Goal: Information Seeking & Learning: Check status

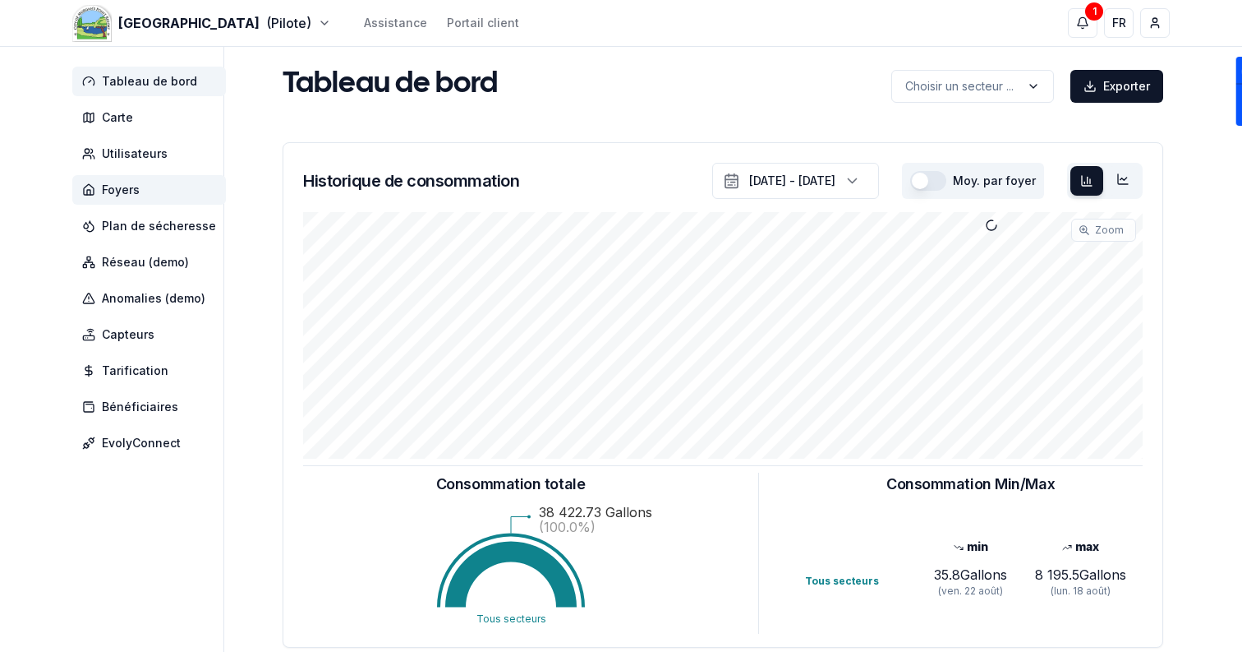
click at [145, 183] on span "Foyers" at bounding box center [149, 190] width 154 height 30
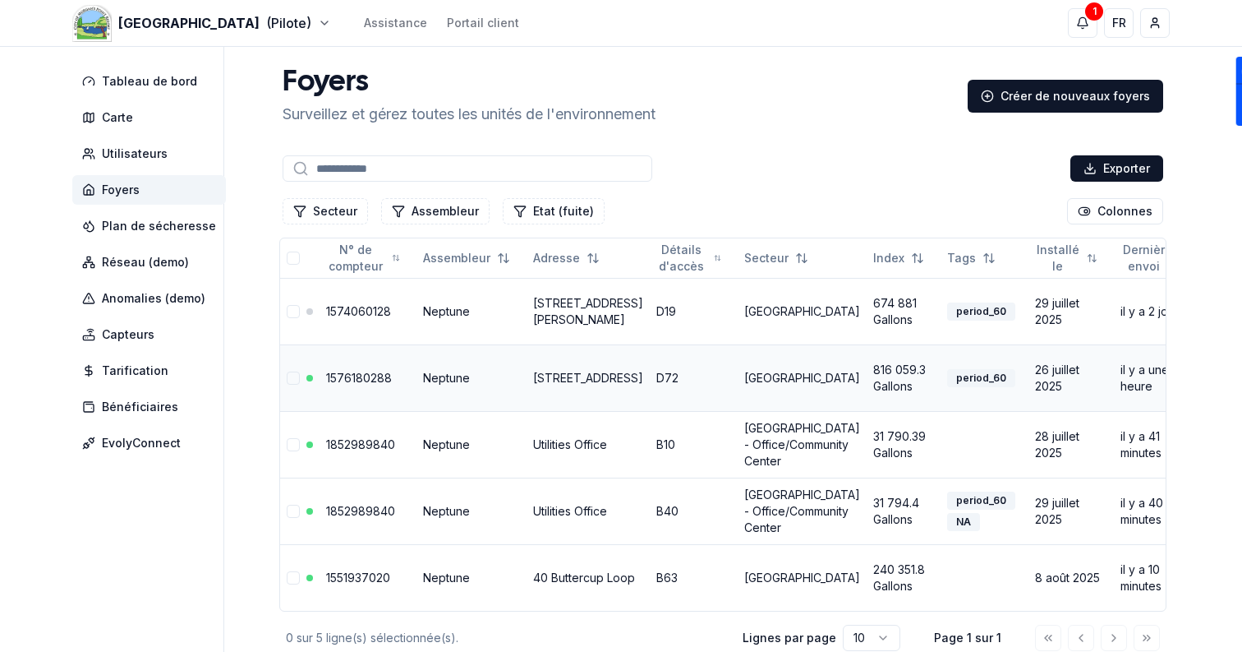
click at [352, 375] on link "1576180288" at bounding box center [359, 378] width 66 height 14
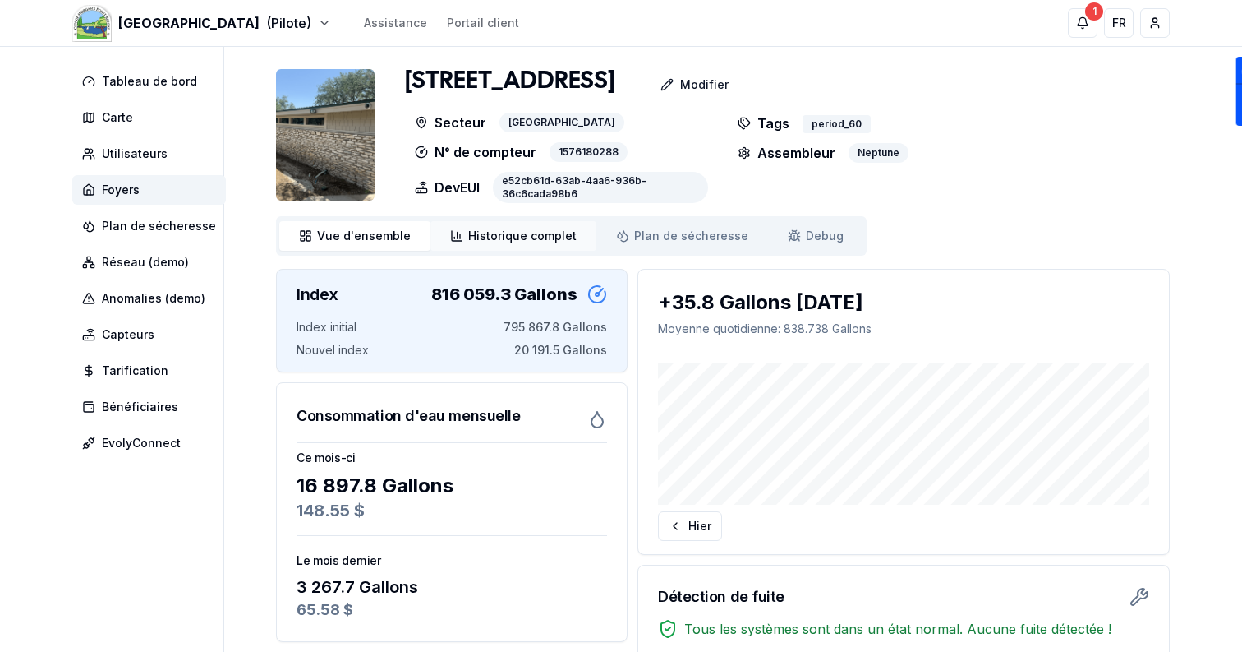
click at [523, 246] on link "Historique complet Historique" at bounding box center [514, 236] width 166 height 30
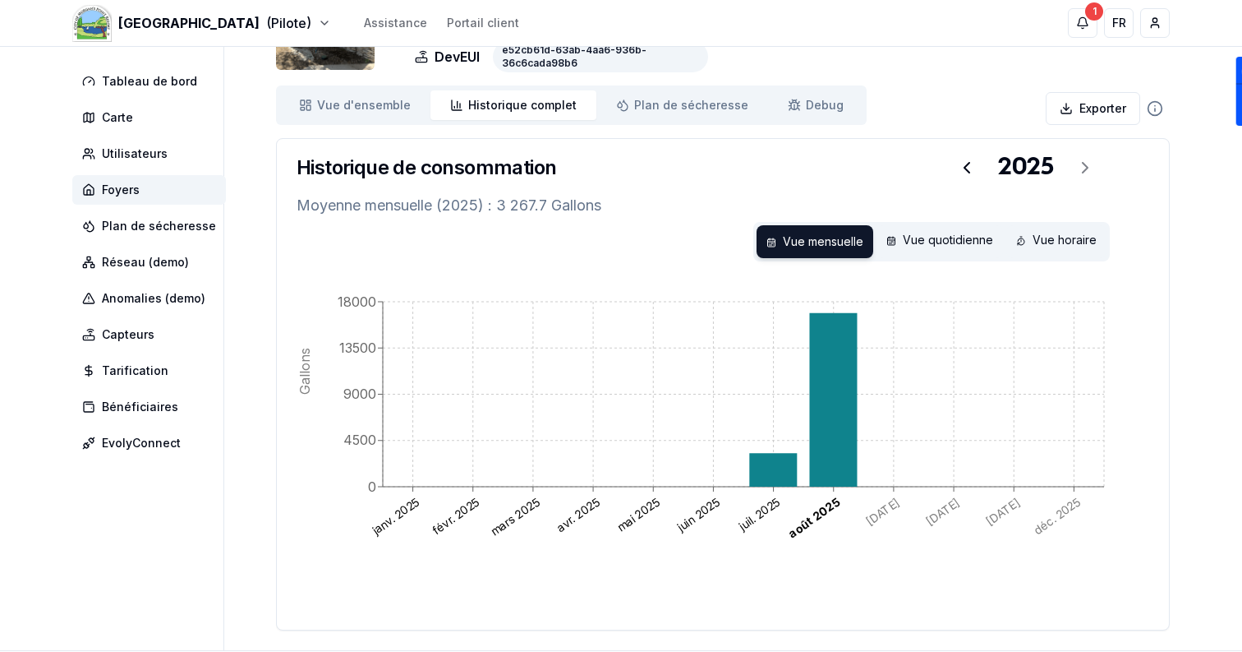
scroll to position [133, 0]
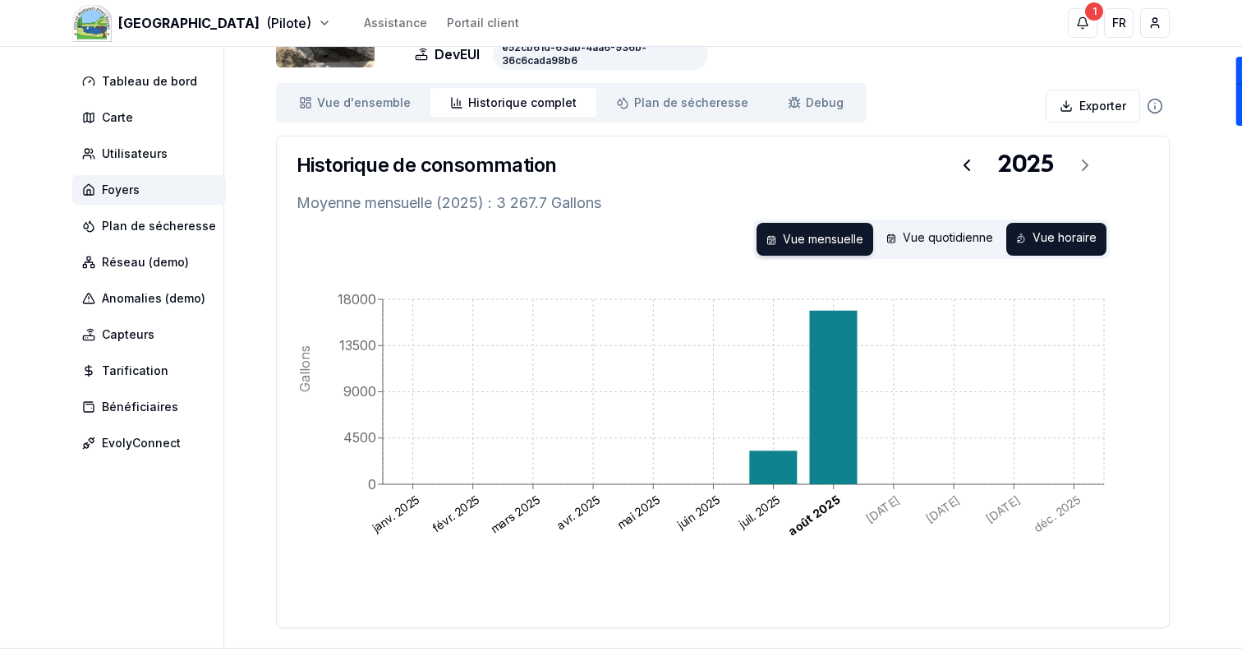
click at [1029, 230] on div "Vue horaire" at bounding box center [1056, 239] width 100 height 33
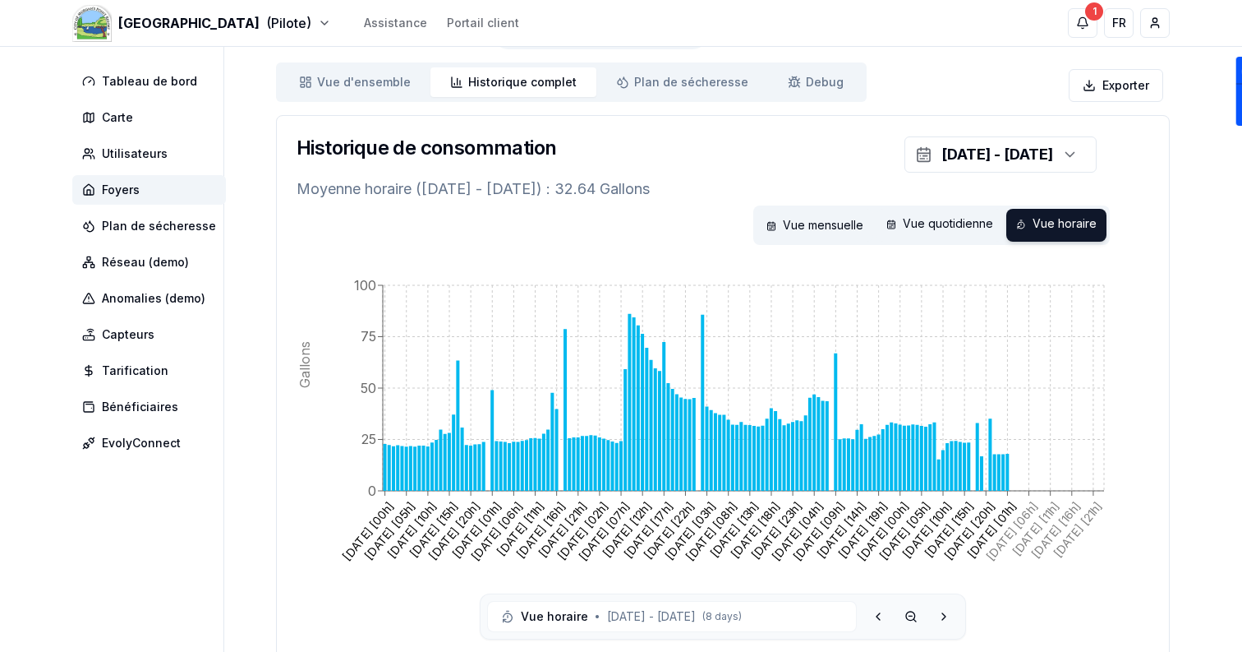
scroll to position [0, 0]
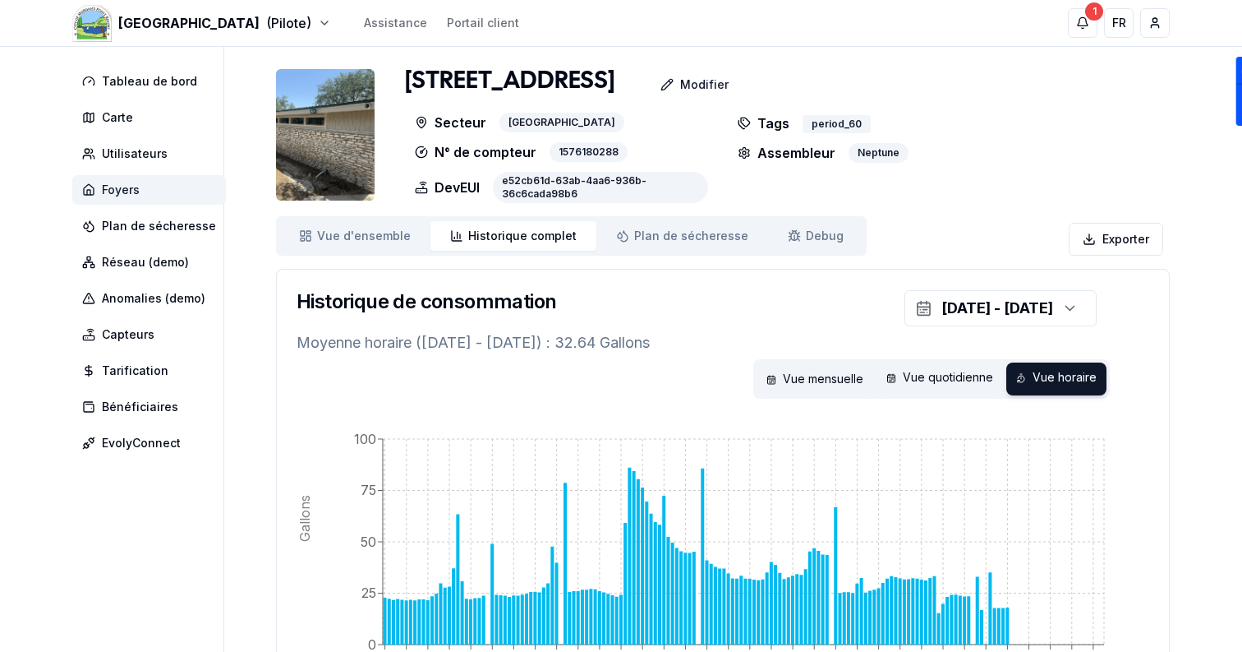
click at [195, 188] on span "Foyers" at bounding box center [149, 190] width 154 height 30
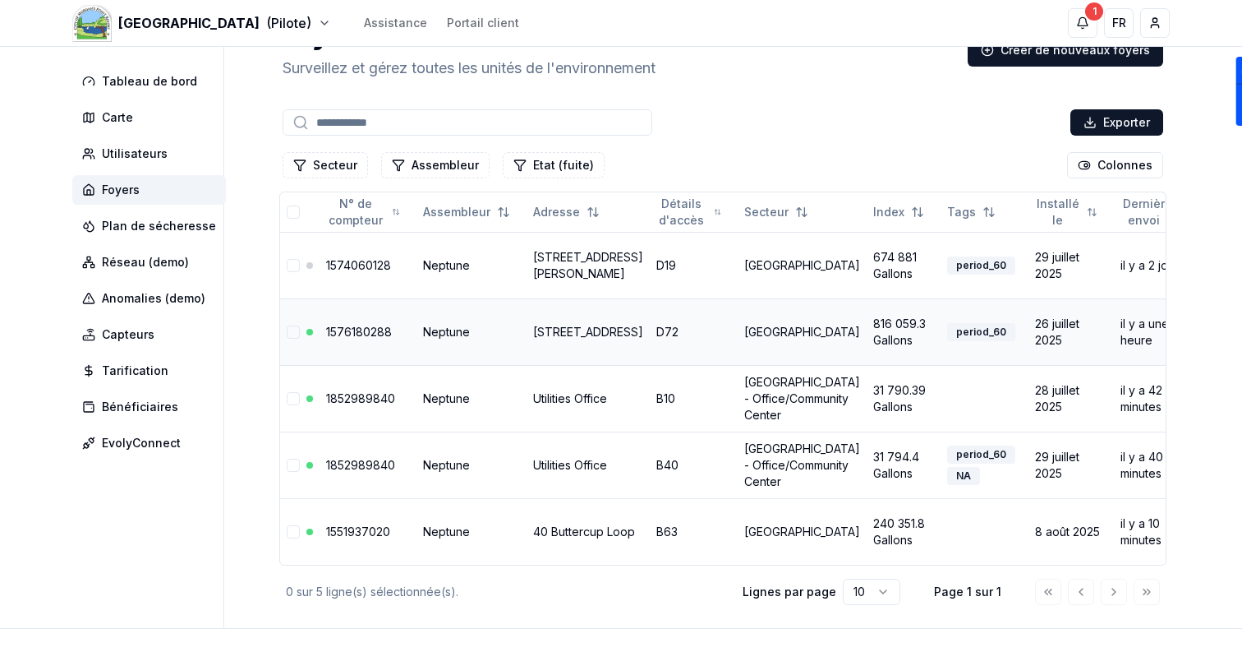
scroll to position [63, 0]
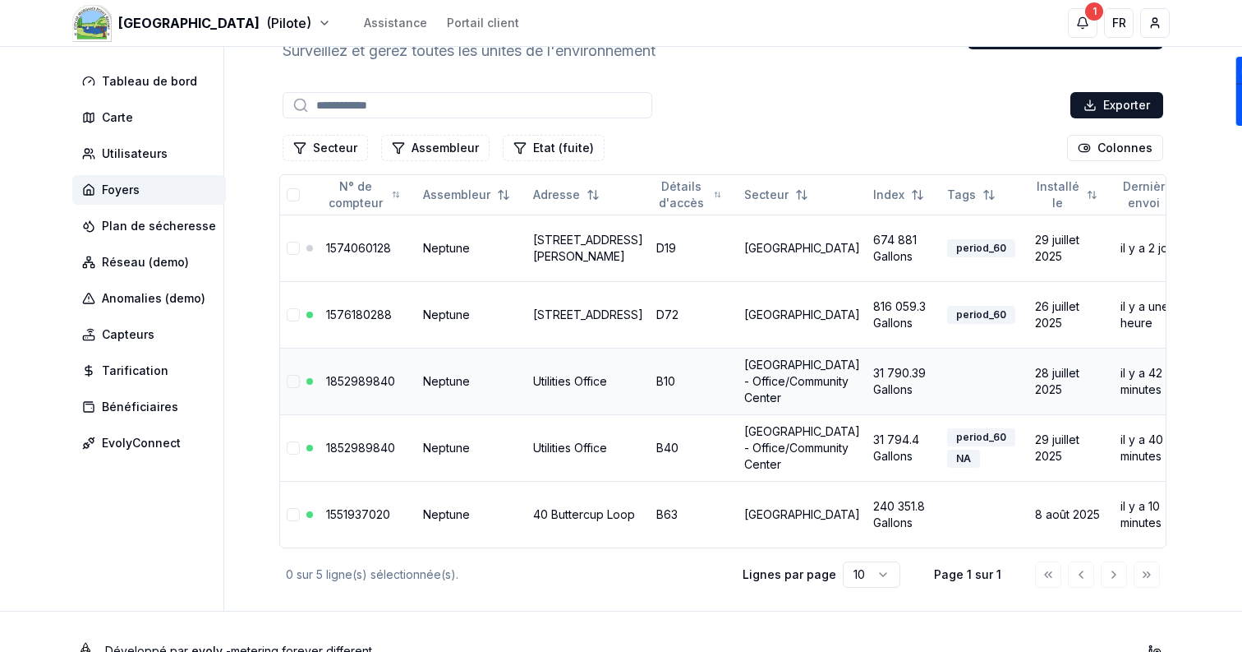
click at [385, 388] on link "1852989840" at bounding box center [360, 381] width 69 height 14
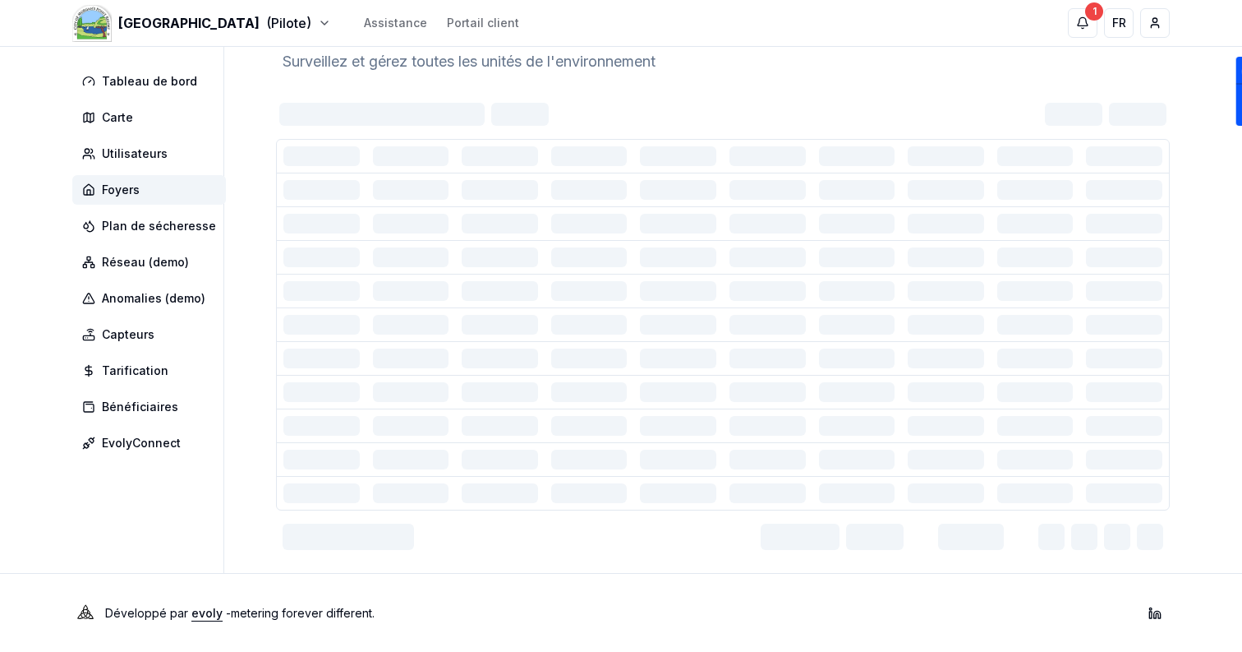
scroll to position [63, 0]
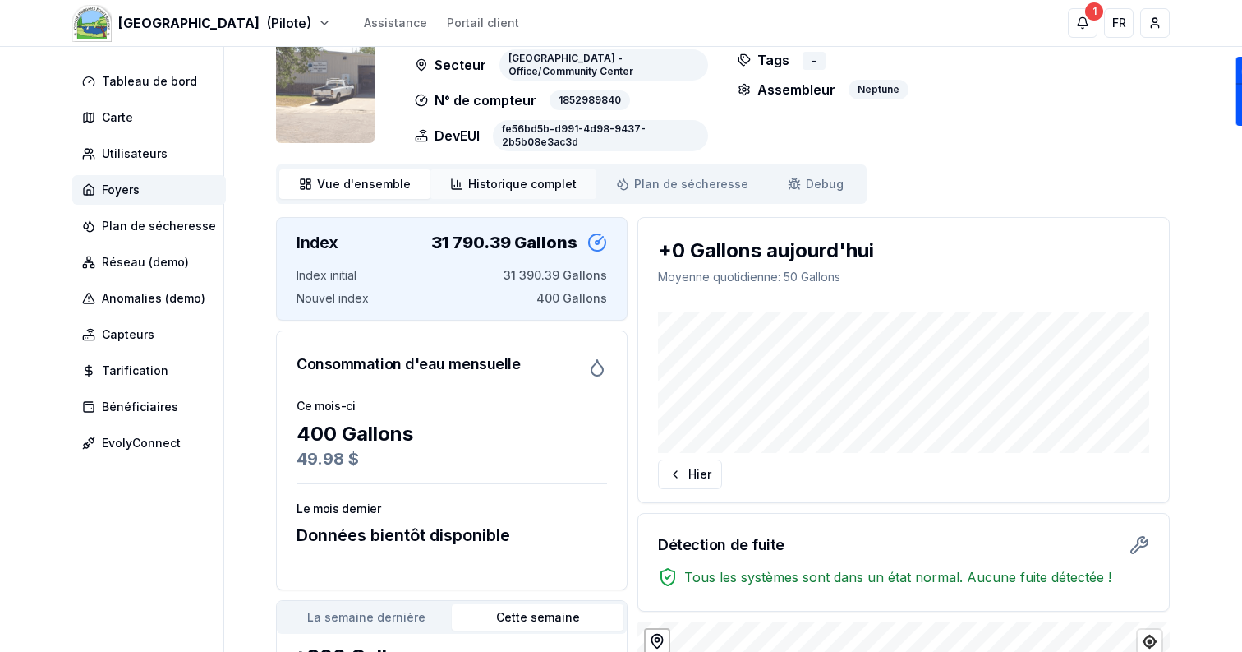
click at [468, 179] on span "Historique complet" at bounding box center [522, 184] width 108 height 16
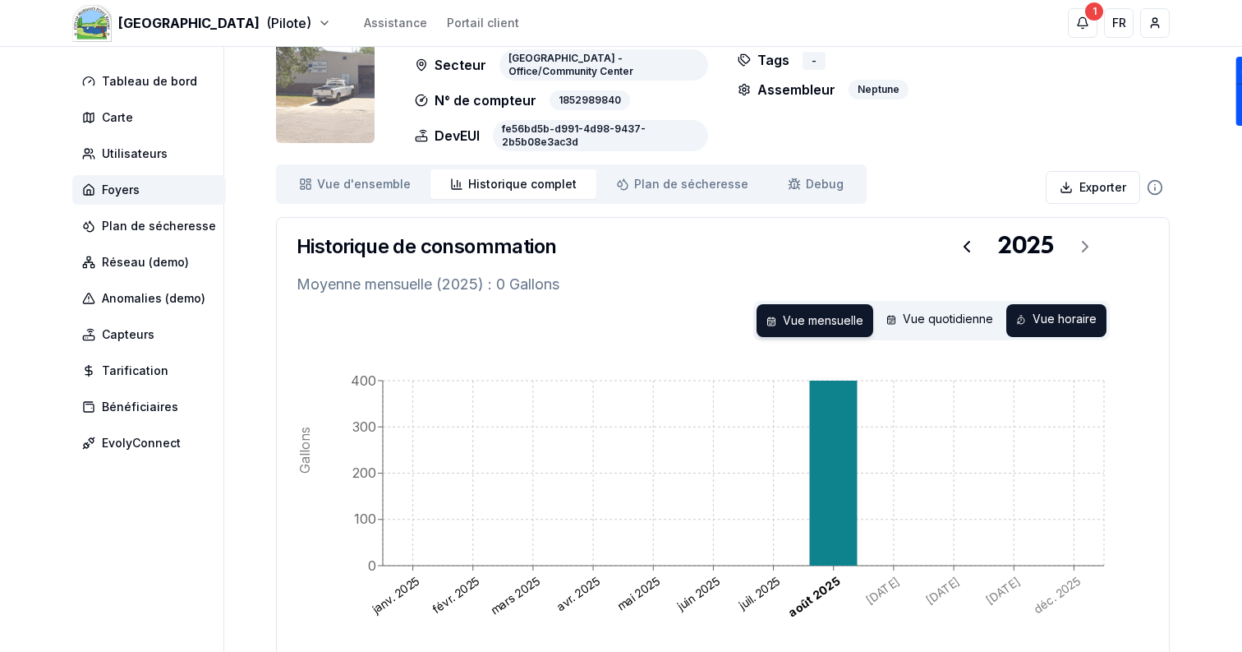
click at [1067, 318] on div "Vue horaire" at bounding box center [1056, 320] width 100 height 33
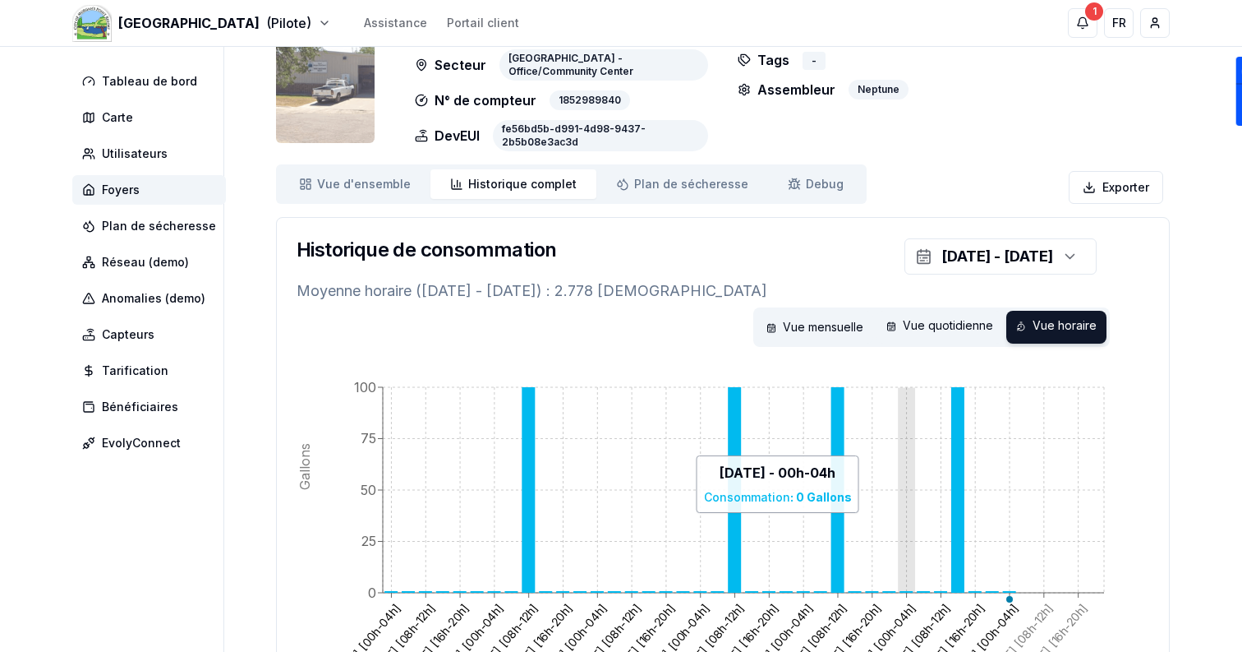
scroll to position [146, 0]
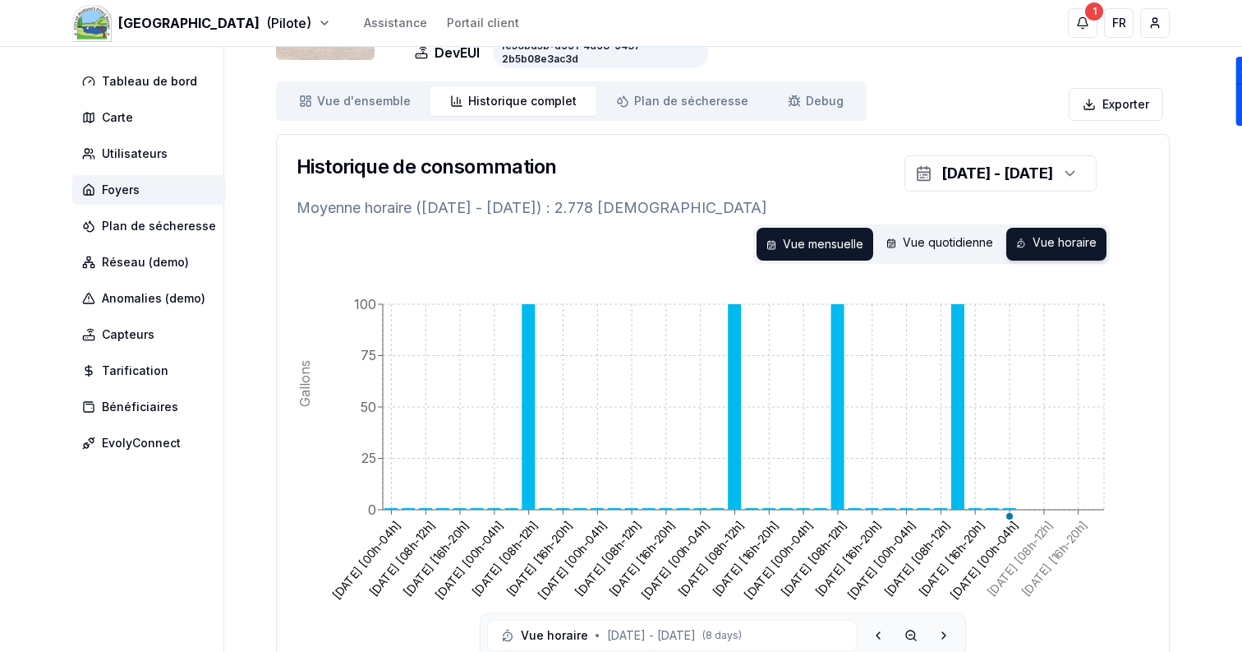
click at [843, 245] on div "Vue mensuelle" at bounding box center [815, 244] width 117 height 33
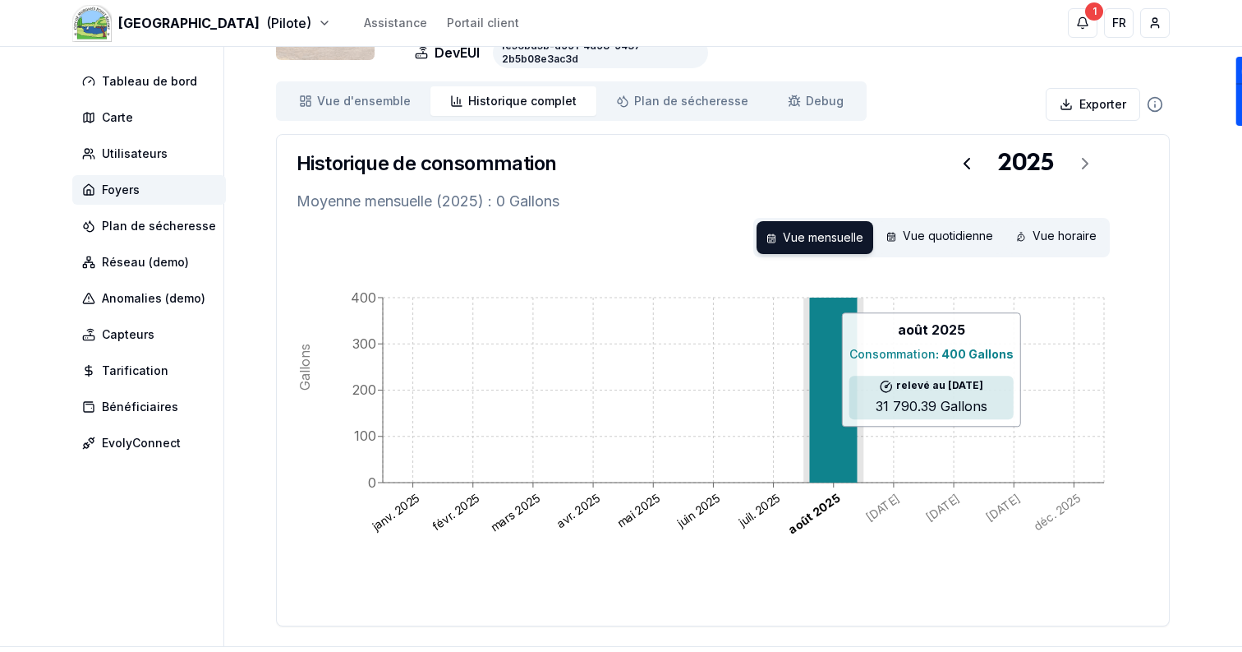
click at [833, 435] on icon at bounding box center [833, 389] width 48 height 185
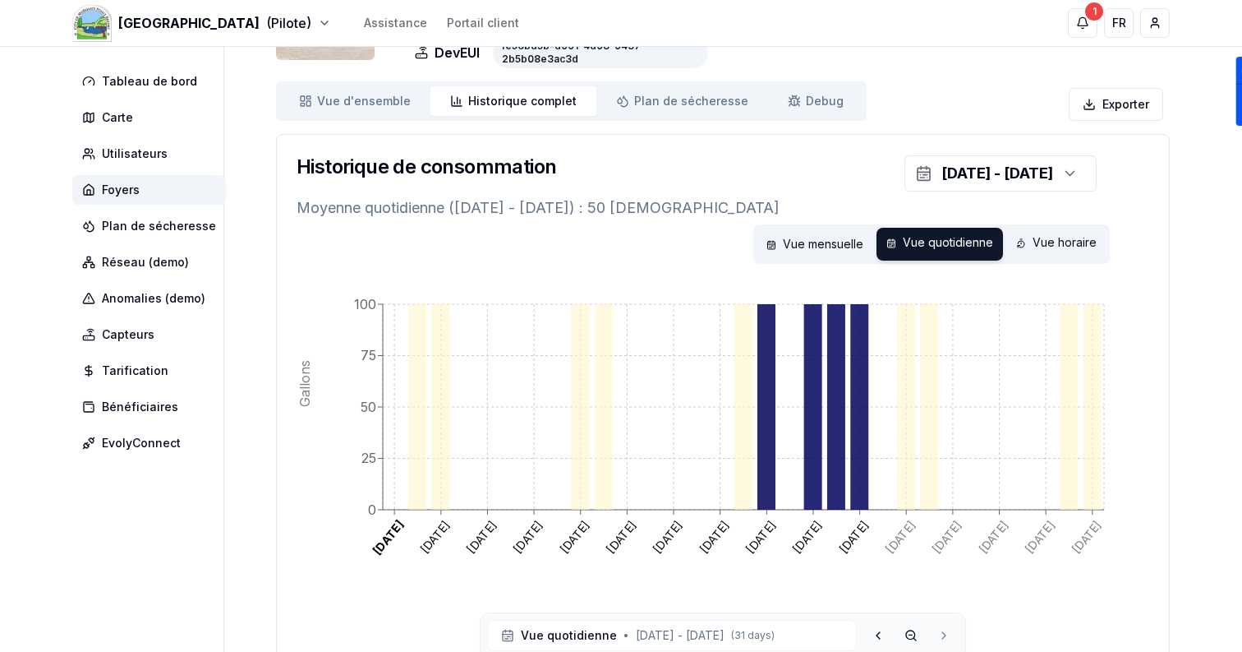
scroll to position [0, 0]
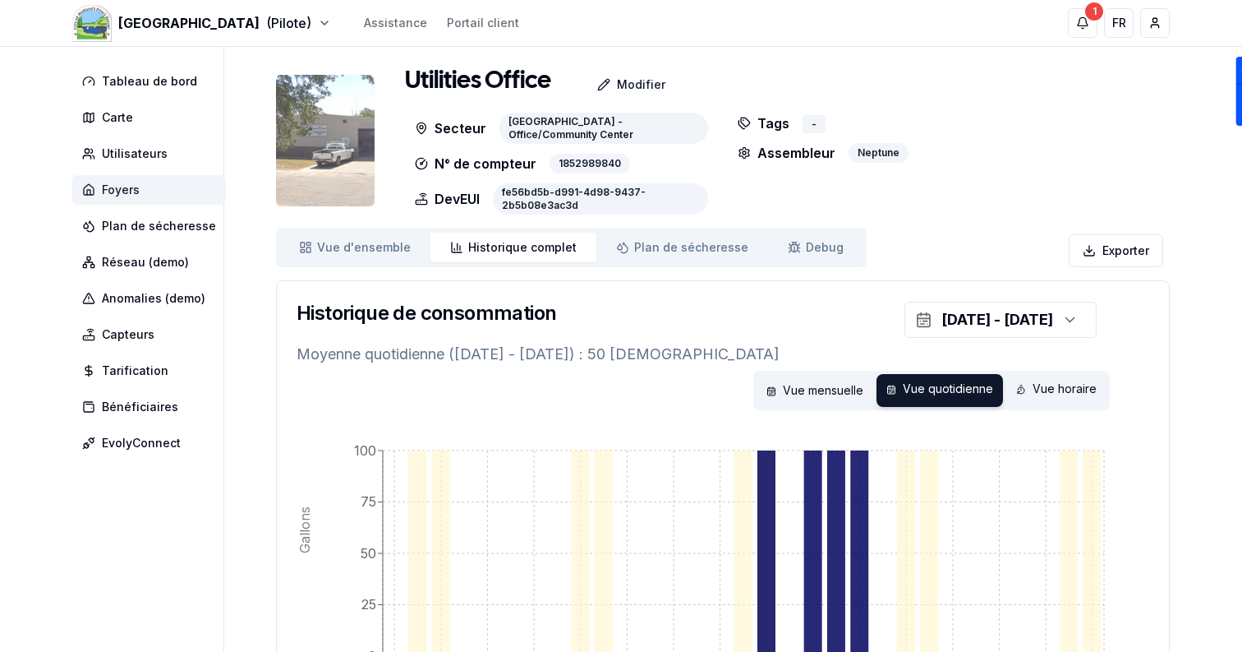
click at [147, 182] on span "Foyers" at bounding box center [149, 190] width 154 height 30
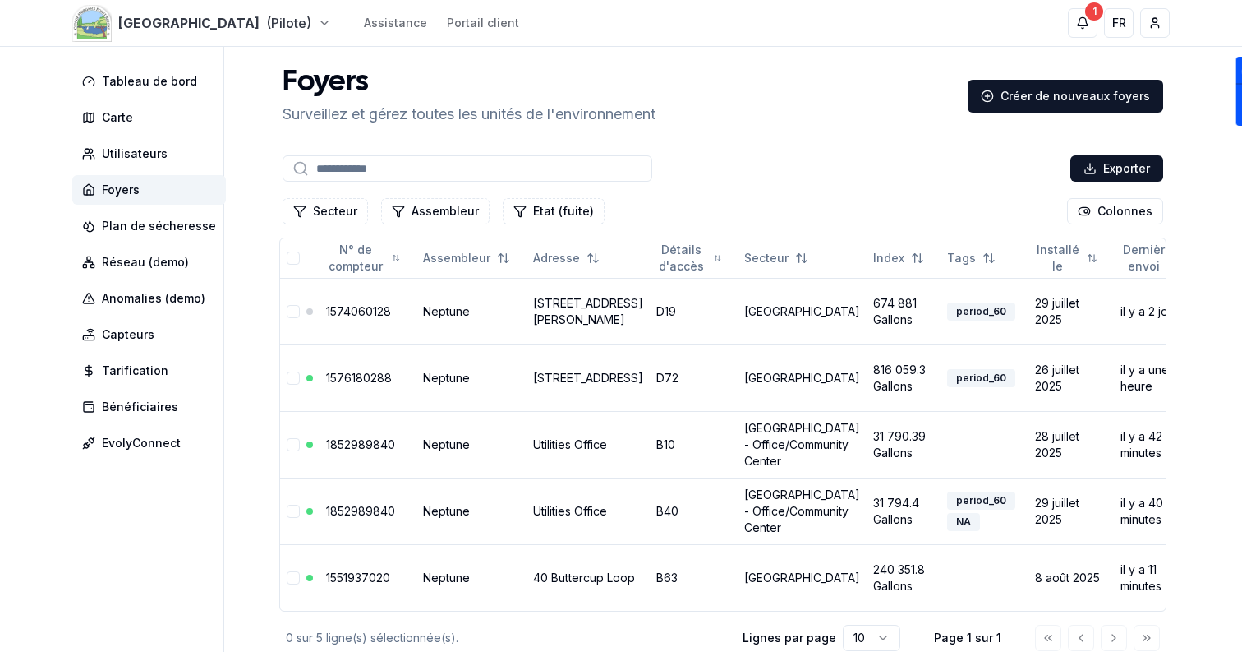
click at [224, 21] on html "[GEOGRAPHIC_DATA] (Pilote) Assistance Portail client 1 1 FR Sami Tableau de bor…" at bounding box center [621, 376] width 1242 height 753
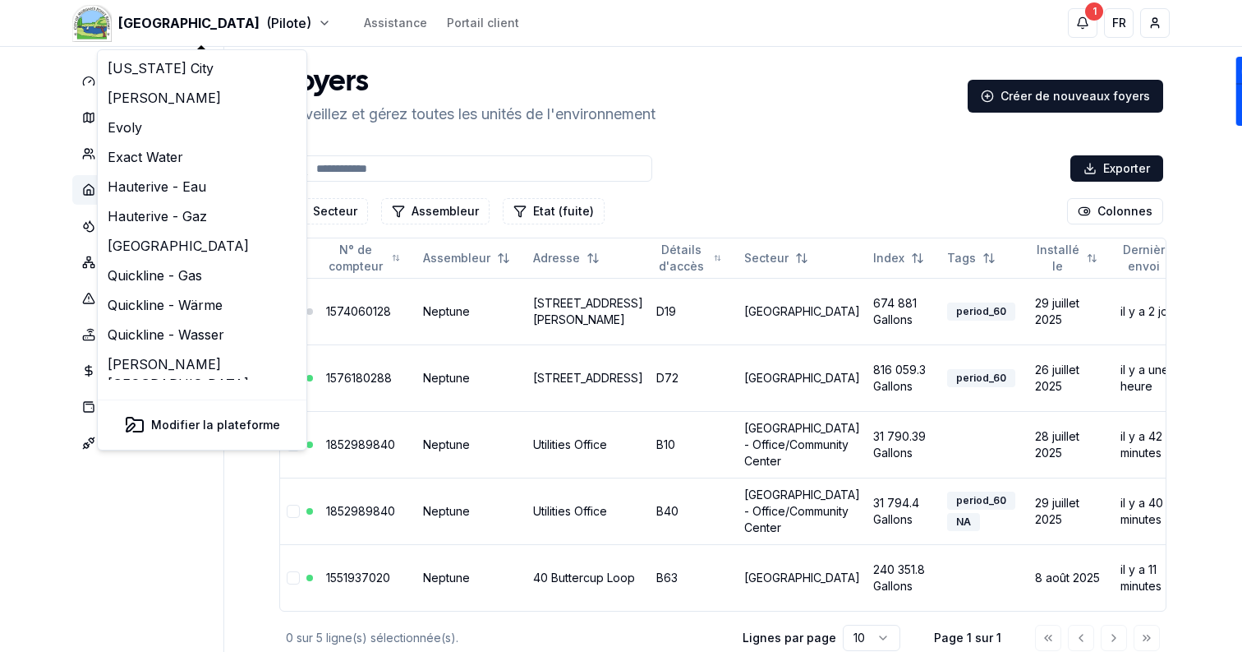
click at [786, 99] on html "[GEOGRAPHIC_DATA] (Pilote) Assistance Portail client 1 1 FR Sami Tableau de bor…" at bounding box center [621, 376] width 1242 height 753
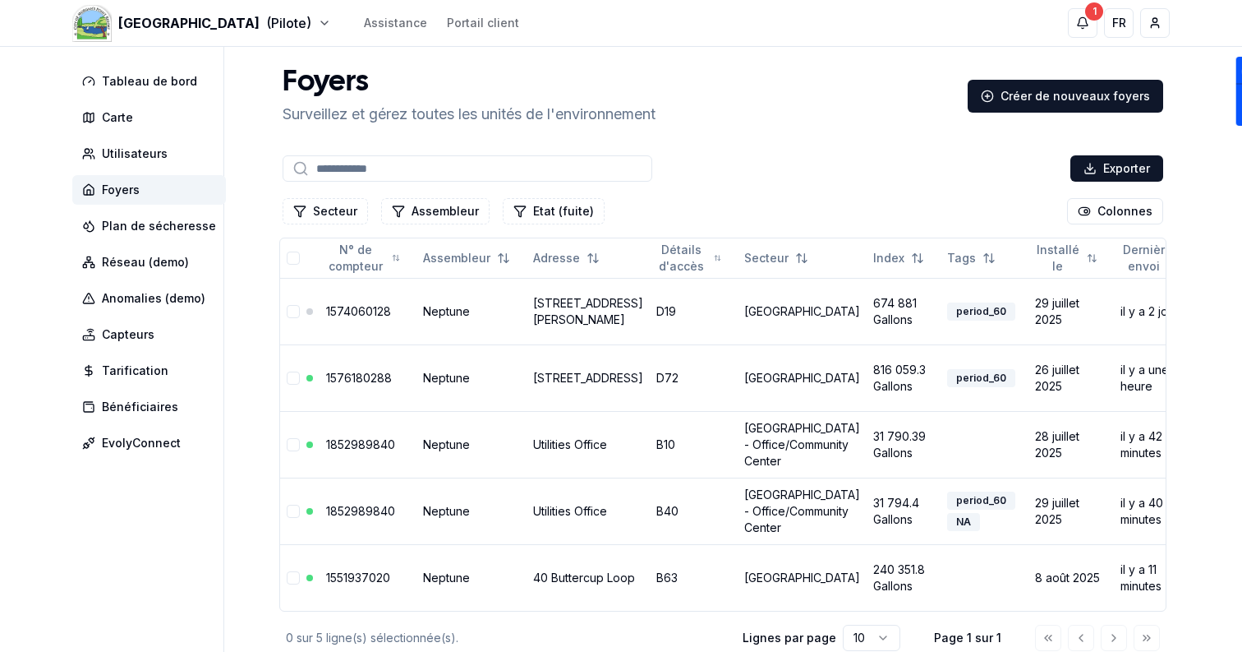
click at [182, 11] on div "[GEOGRAPHIC_DATA] (Pilote) Assistance Portail client 1 1 FR [PERSON_NAME]" at bounding box center [621, 23] width 1150 height 46
click at [186, 24] on html "[GEOGRAPHIC_DATA] (Pilote) Assistance Portail client 1 1 FR Sami Tableau de bor…" at bounding box center [621, 376] width 1242 height 753
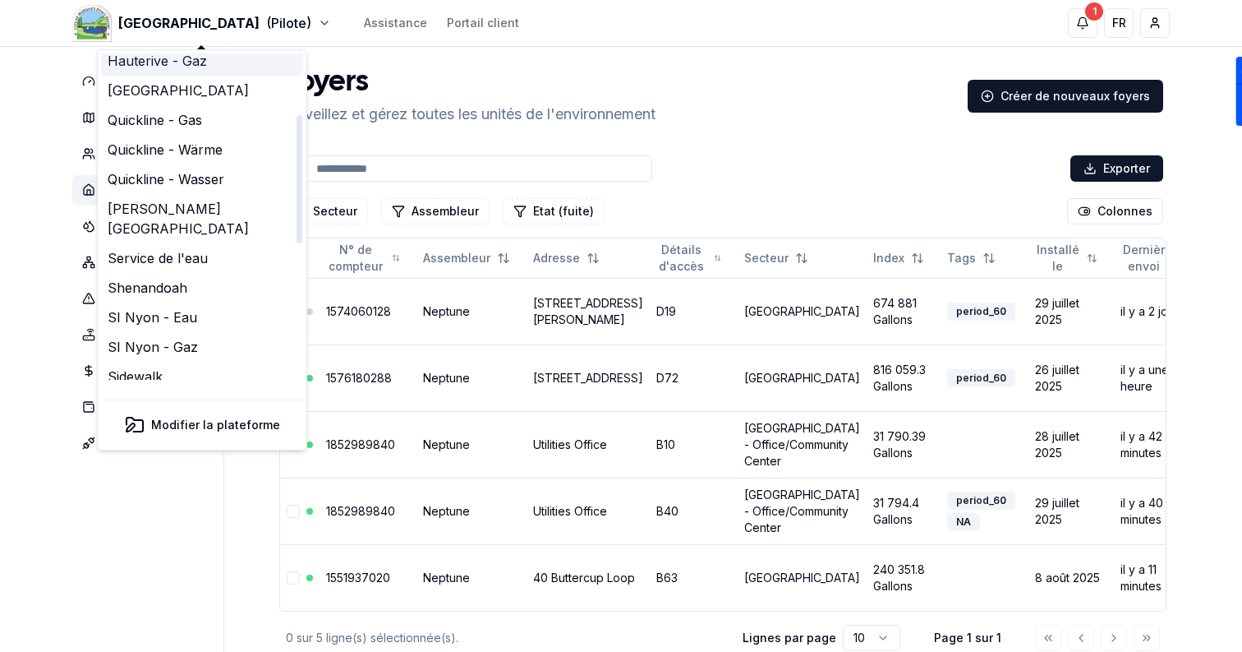
scroll to position [502, 0]
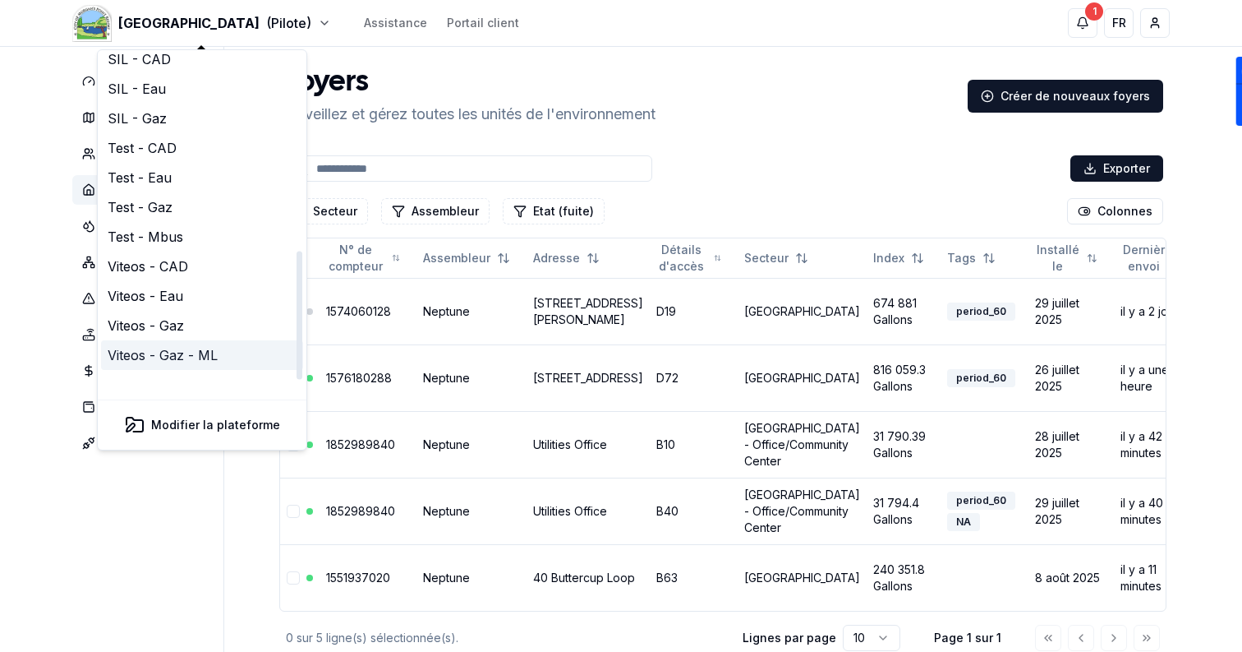
click at [181, 340] on link "Viteos - Gaz - ML" at bounding box center [202, 355] width 202 height 30
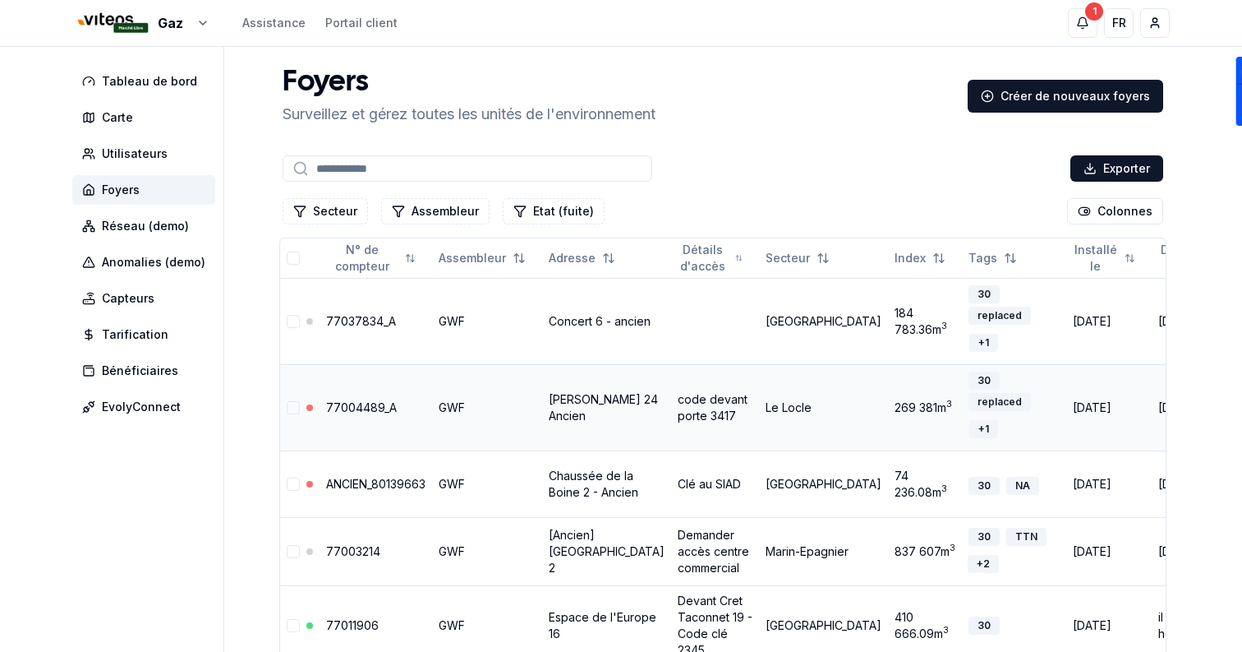
scroll to position [185, 0]
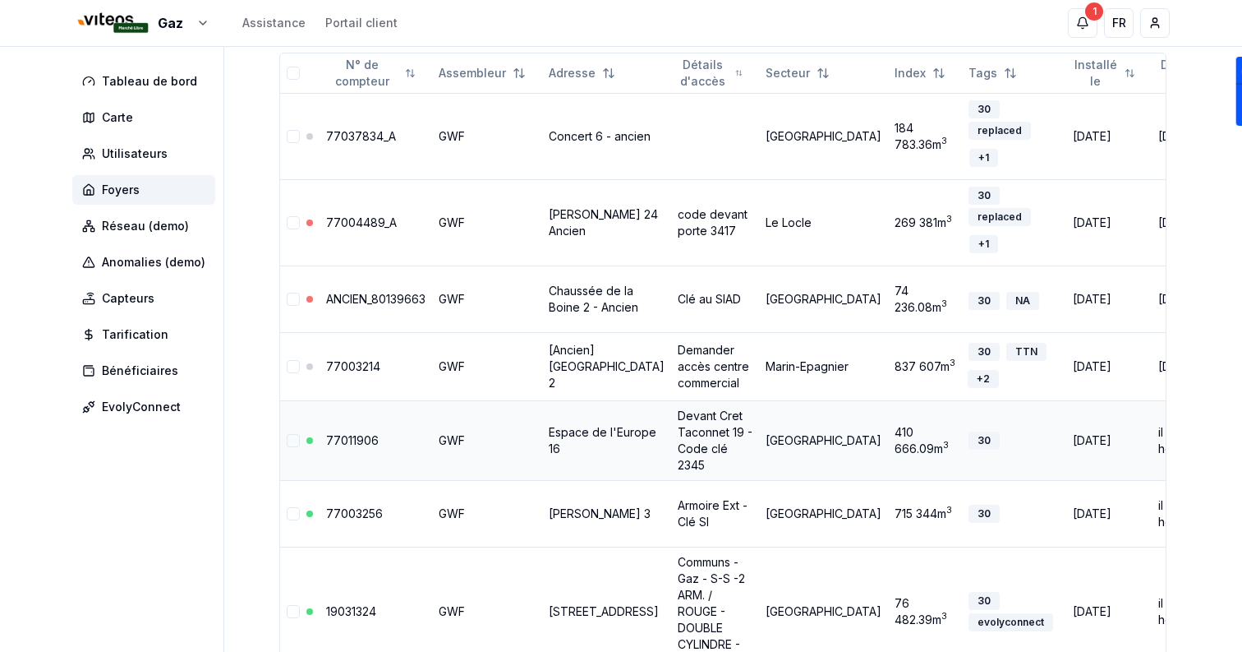
click at [343, 447] on link "77011906" at bounding box center [352, 440] width 53 height 14
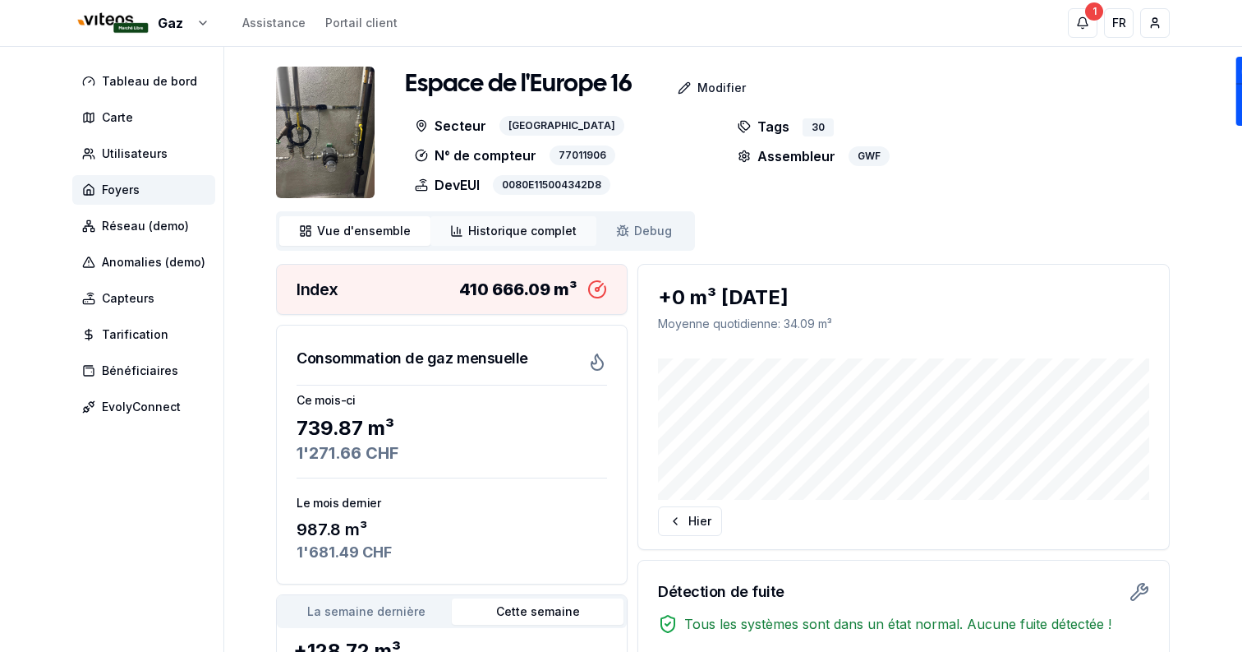
click at [517, 237] on span "Historique complet" at bounding box center [522, 231] width 108 height 16
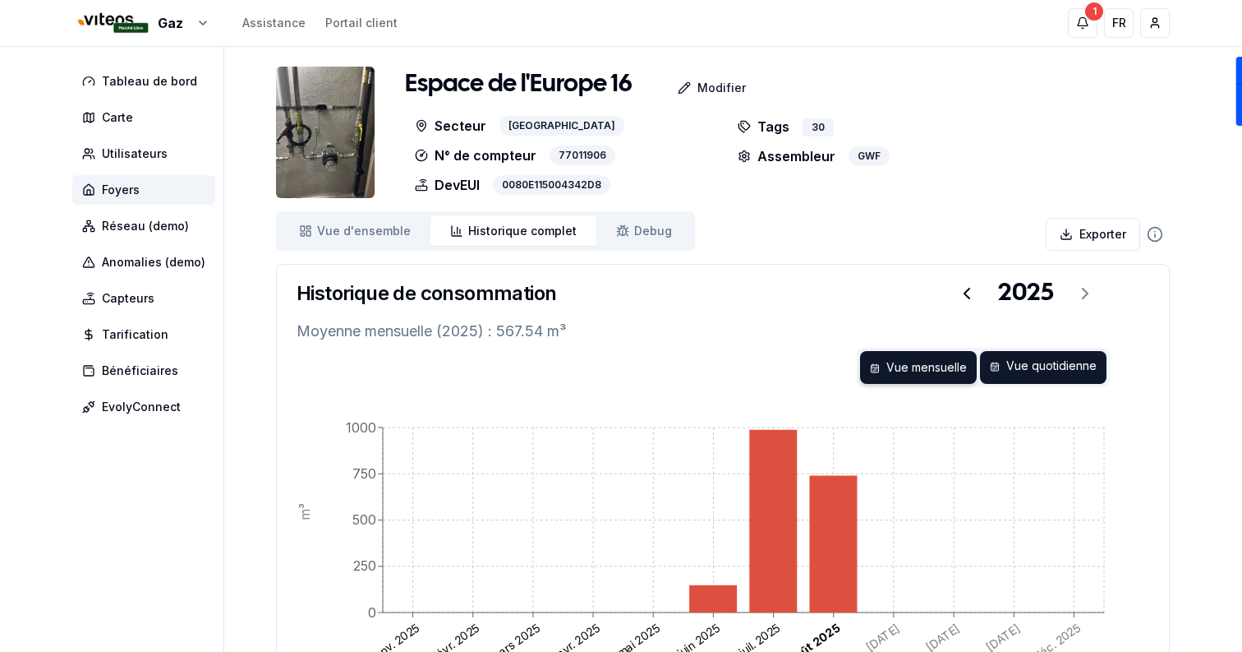
click at [1024, 369] on div "Vue quotidienne" at bounding box center [1043, 367] width 127 height 33
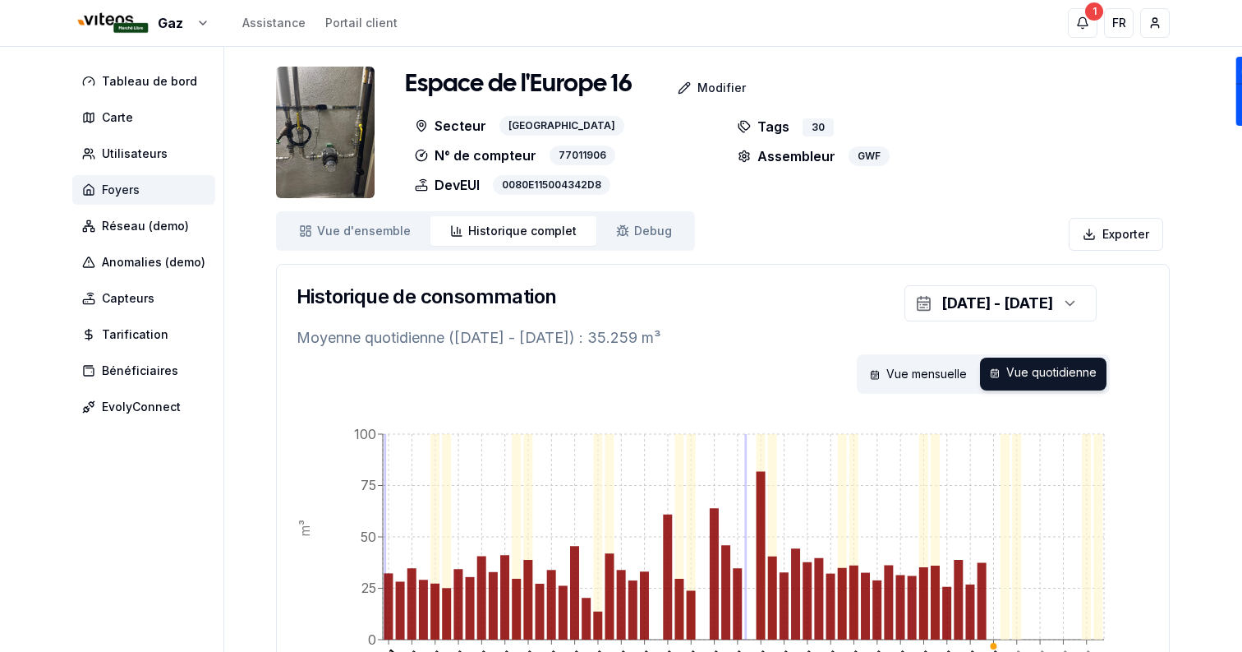
click at [166, 189] on span "Foyers" at bounding box center [143, 190] width 143 height 30
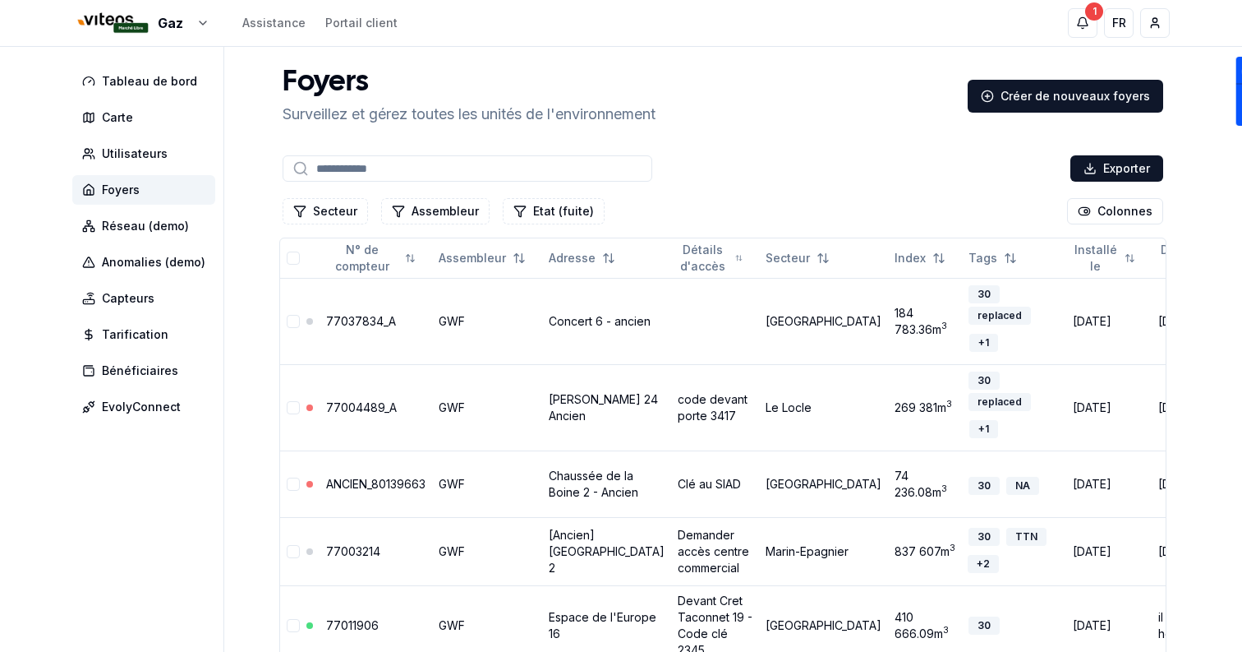
click at [882, 182] on div "Exporter" at bounding box center [722, 168] width 887 height 33
